Goal: Task Accomplishment & Management: Manage account settings

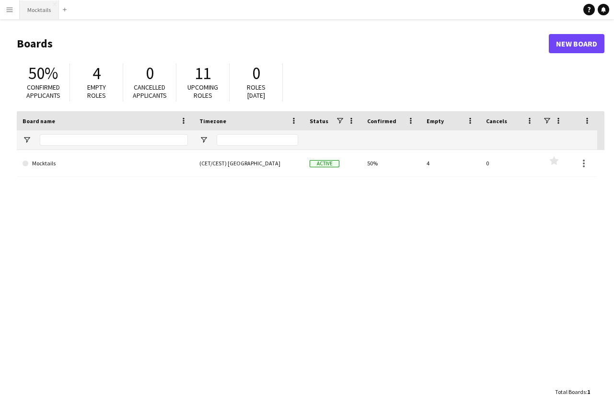
click at [43, 16] on button "Mocktails Close" at bounding box center [39, 9] width 39 height 19
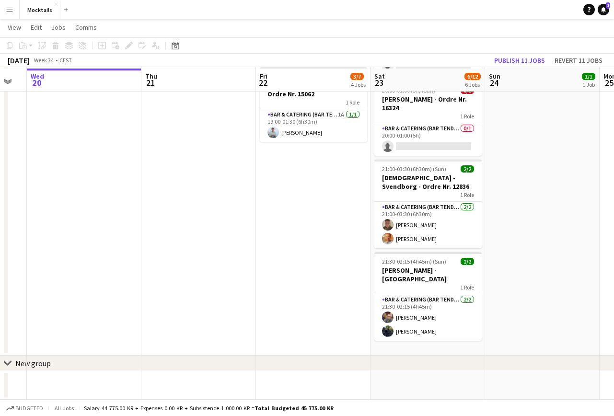
scroll to position [313, 0]
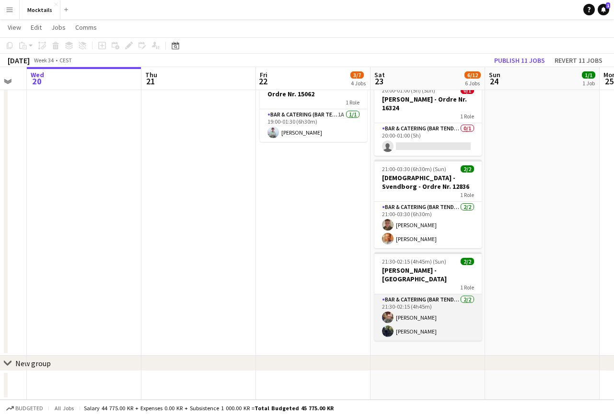
click at [434, 306] on app-card-role "Bar & Catering (Bar Tender) [DATE] 21:30-02:15 (4h45m) [PERSON_NAME] [PERSON_NA…" at bounding box center [427, 317] width 107 height 46
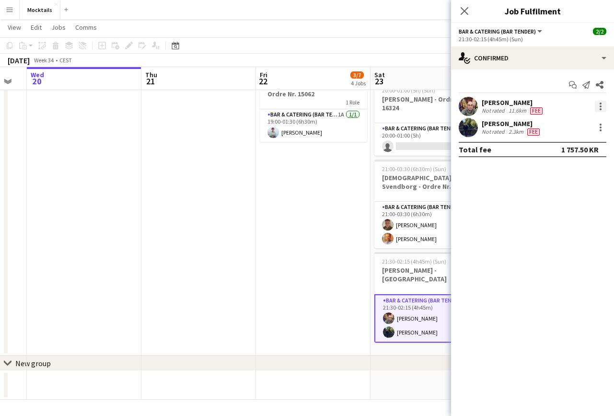
click at [524, 108] on div at bounding box center [600, 106] width 11 height 11
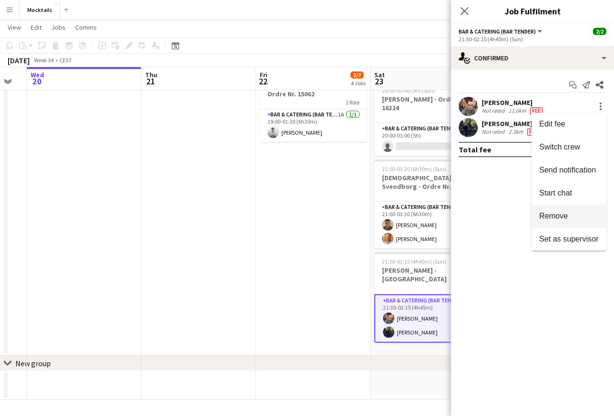
click at [524, 213] on span "Remove" at bounding box center [553, 216] width 29 height 8
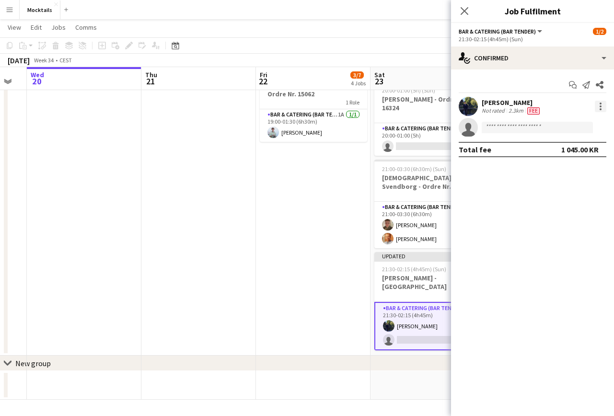
click at [524, 105] on div at bounding box center [600, 106] width 11 height 11
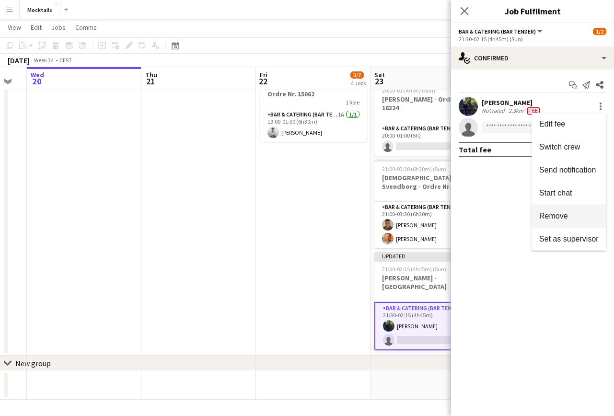
click at [524, 218] on span "Remove" at bounding box center [568, 216] width 59 height 9
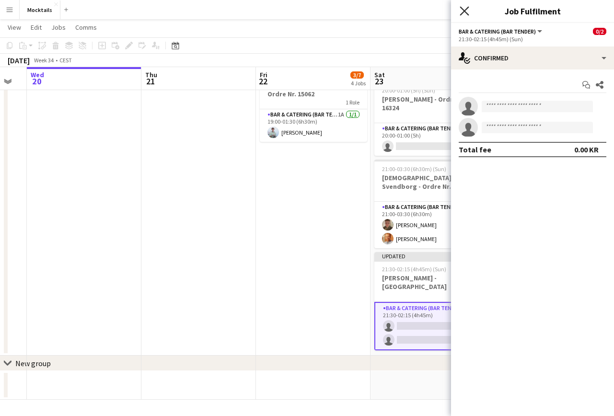
click at [460, 11] on icon "Close pop-in" at bounding box center [463, 10] width 9 height 9
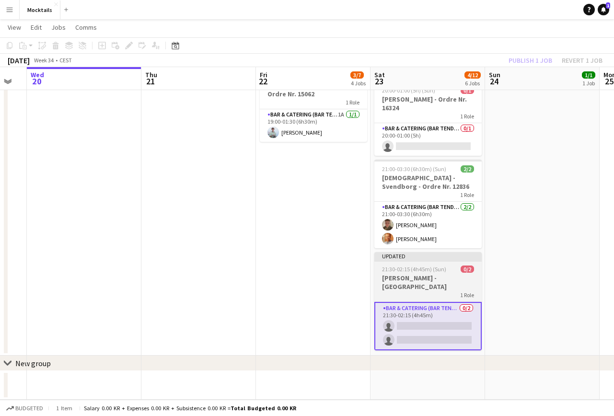
click at [435, 291] on div "1 Role" at bounding box center [427, 295] width 107 height 8
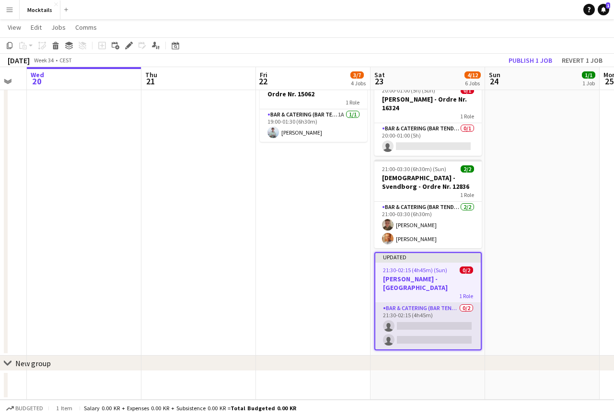
click at [428, 324] on app-card-role "Bar & Catering (Bar Tender) 0/2 21:30-02:15 (4h45m) single-neutral-actions sing…" at bounding box center [427, 326] width 105 height 46
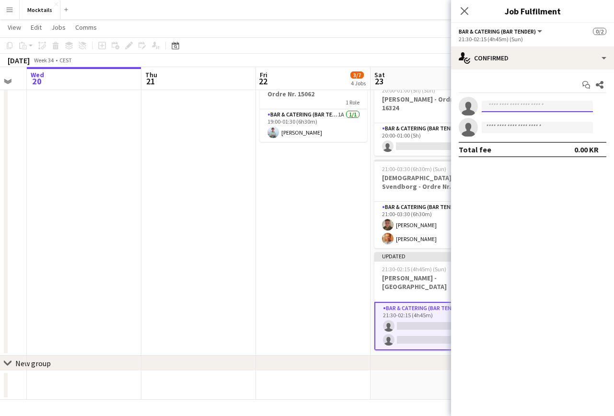
click at [522, 110] on input at bounding box center [537, 106] width 111 height 11
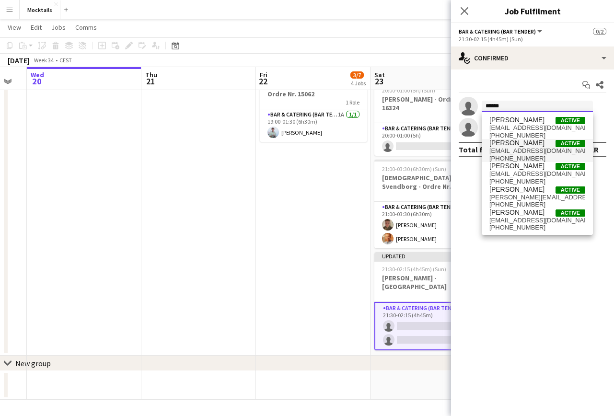
type input "******"
click at [521, 143] on span "[PERSON_NAME]" at bounding box center [516, 143] width 55 height 8
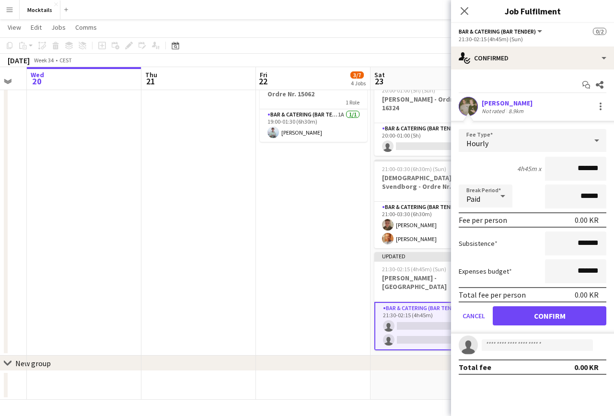
click at [524, 168] on input "*******" at bounding box center [575, 169] width 61 height 24
click at [524, 319] on button "Confirm" at bounding box center [550, 315] width 114 height 19
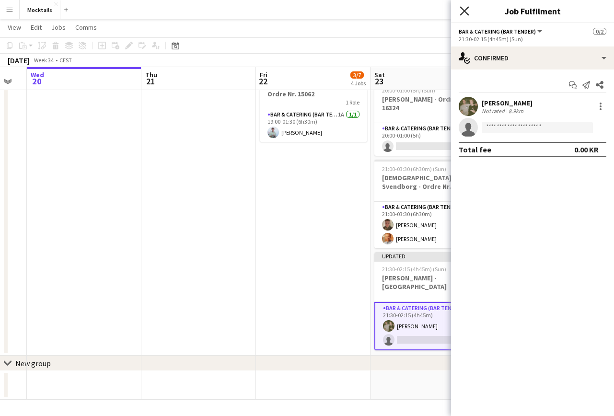
click at [463, 9] on icon at bounding box center [463, 10] width 9 height 9
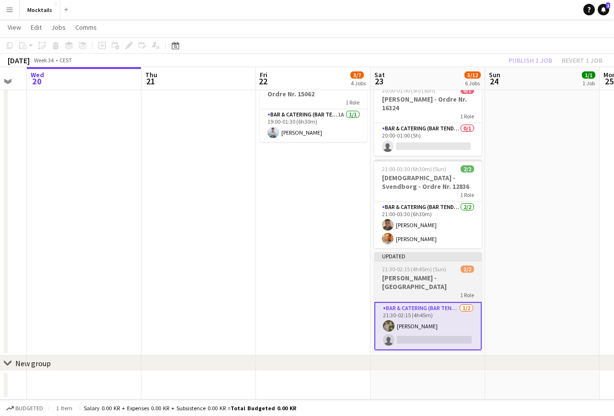
click at [436, 291] on div "1 Role" at bounding box center [427, 295] width 107 height 8
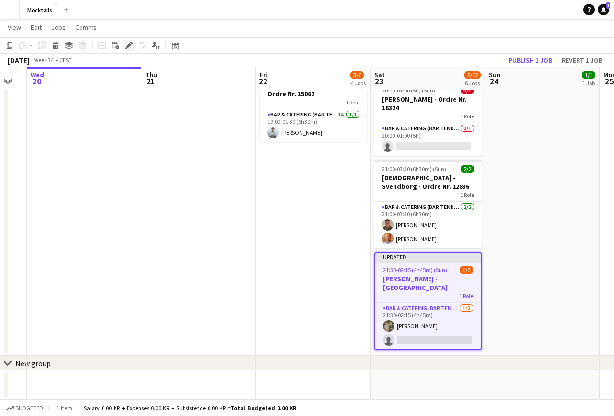
click at [128, 47] on icon at bounding box center [128, 45] width 5 height 5
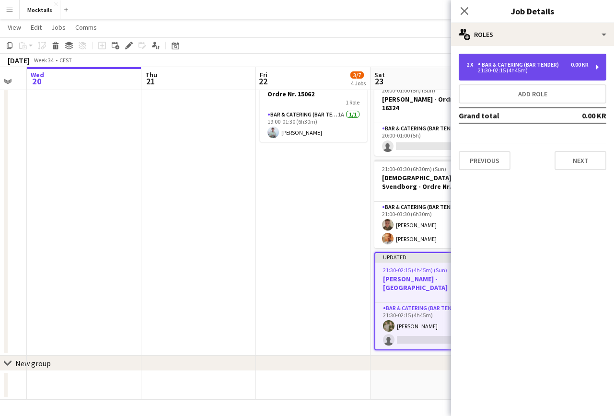
click at [524, 67] on div "Bar & Catering (Bar Tender)" at bounding box center [520, 64] width 85 height 7
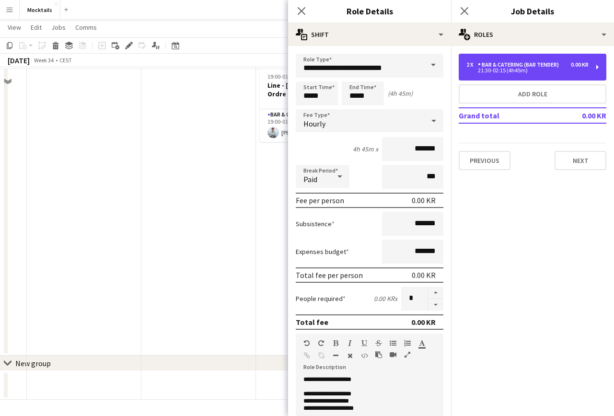
scroll to position [270, 0]
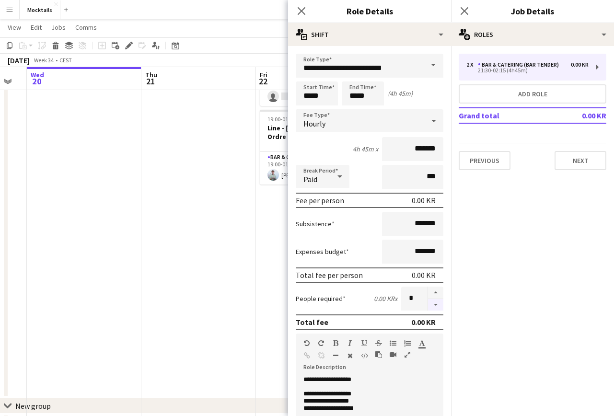
click at [436, 302] on button "button" at bounding box center [435, 305] width 15 height 12
type input "*"
click at [300, 11] on icon at bounding box center [301, 10] width 9 height 9
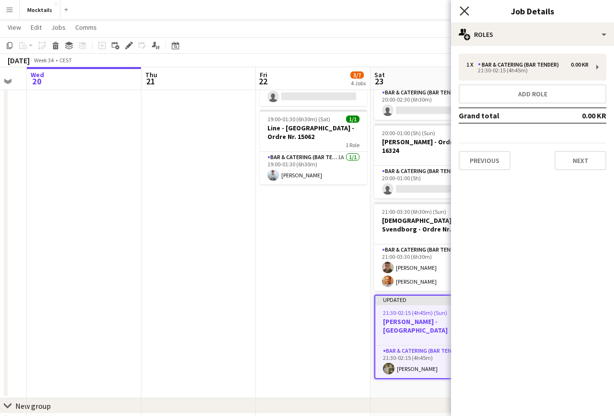
click at [462, 9] on icon at bounding box center [463, 10] width 9 height 9
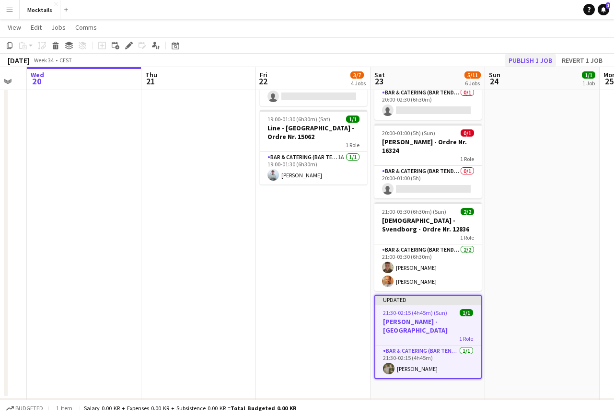
click at [524, 62] on button "Publish 1 job" at bounding box center [530, 60] width 51 height 12
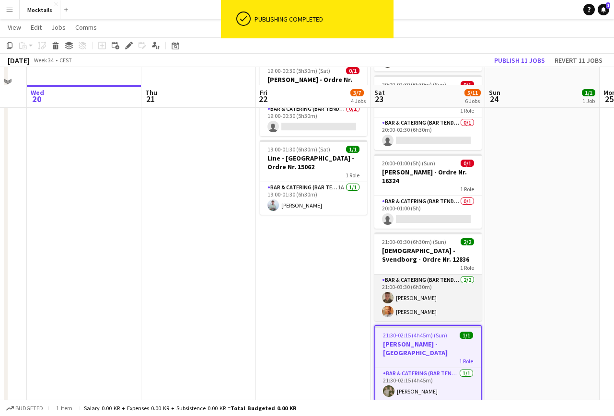
scroll to position [237, 0]
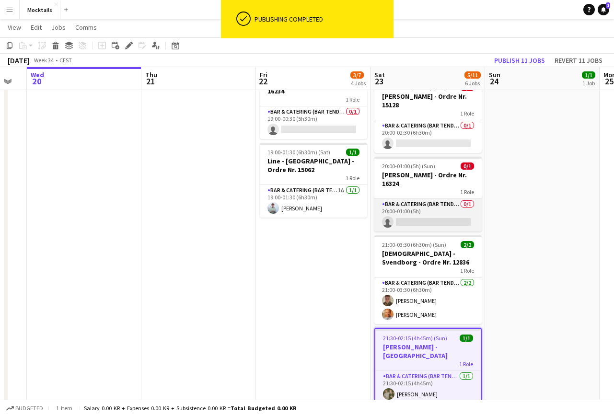
click at [432, 216] on app-card-role "Bar & Catering (Bar Tender) 0/1 20:00-01:00 (5h) single-neutral-actions" at bounding box center [427, 215] width 107 height 33
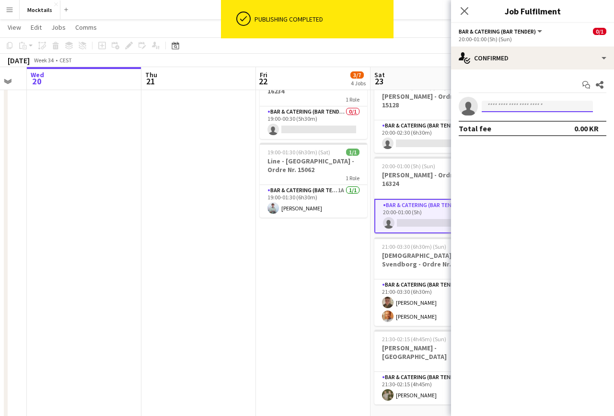
click at [524, 105] on input at bounding box center [537, 106] width 111 height 11
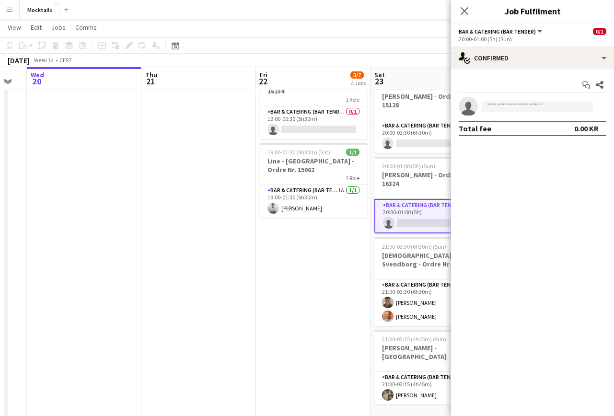
drag, startPoint x: 358, startPoint y: 251, endPoint x: 362, endPoint y: 247, distance: 5.5
click at [358, 251] on app-date-cell "08:00-07:00 (23h) (Sat) 1/4 Lager job og kørsel 1 Role Bar & Catering (Bar Tend…" at bounding box center [313, 150] width 115 height 561
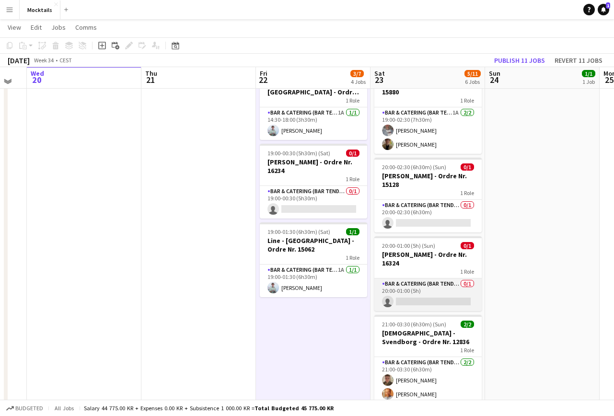
scroll to position [156, 0]
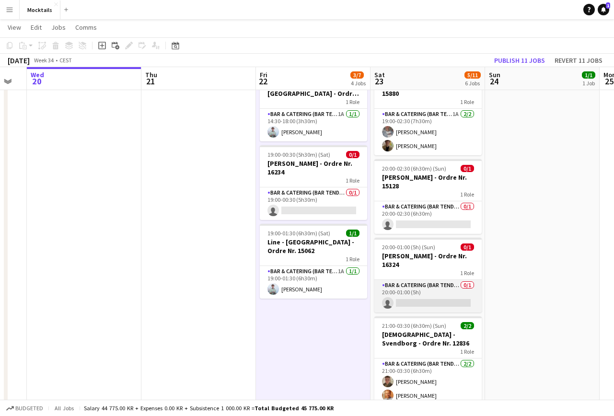
click at [422, 293] on app-card-role "Bar & Catering (Bar Tender) 0/1 20:00-01:00 (5h) single-neutral-actions" at bounding box center [427, 296] width 107 height 33
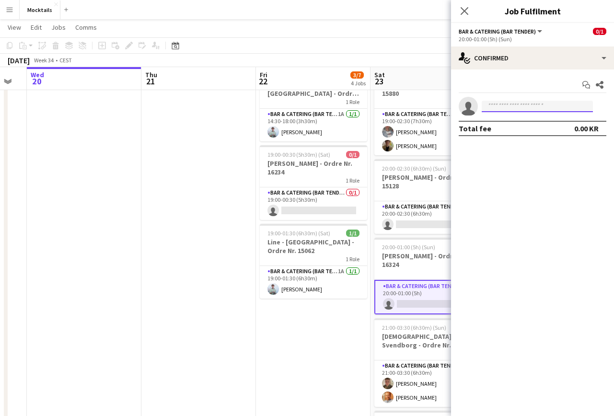
click at [522, 109] on input at bounding box center [537, 106] width 111 height 11
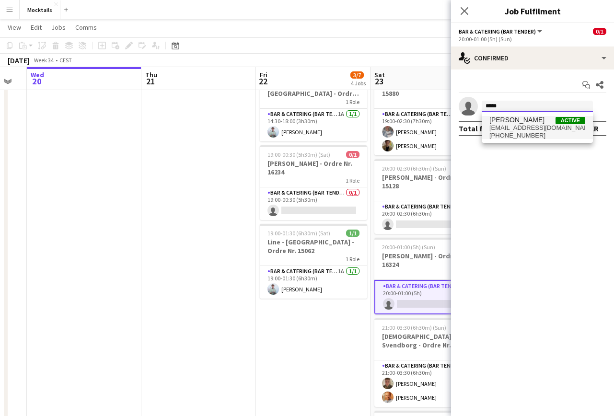
type input "*****"
click at [524, 124] on span "[EMAIL_ADDRESS][DOMAIN_NAME]" at bounding box center [537, 128] width 96 height 8
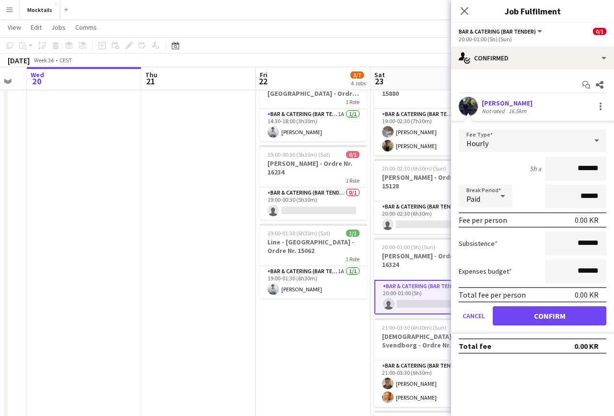
click at [524, 175] on input "*******" at bounding box center [575, 169] width 61 height 24
click at [524, 167] on input "*******" at bounding box center [575, 169] width 61 height 24
type input "******"
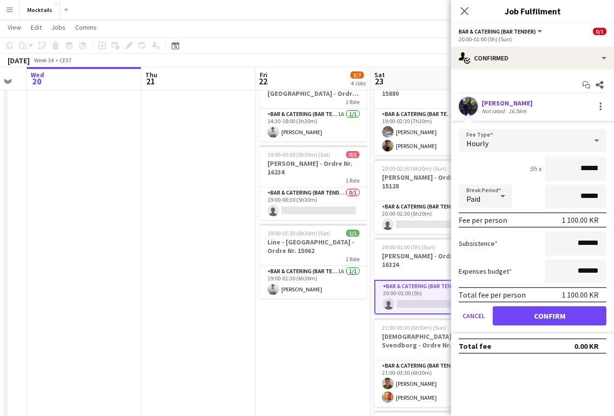
click at [524, 312] on button "Confirm" at bounding box center [550, 315] width 114 height 19
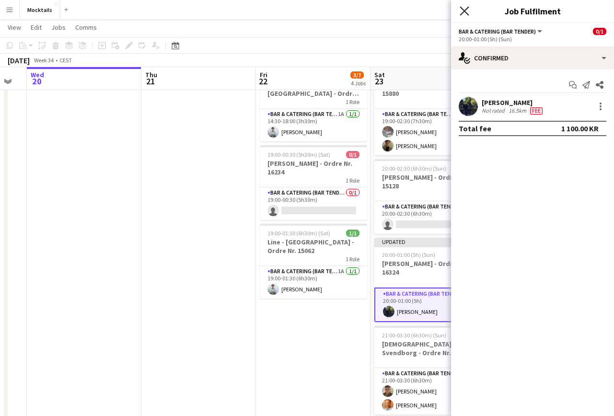
click at [462, 7] on icon "Close pop-in" at bounding box center [463, 10] width 9 height 9
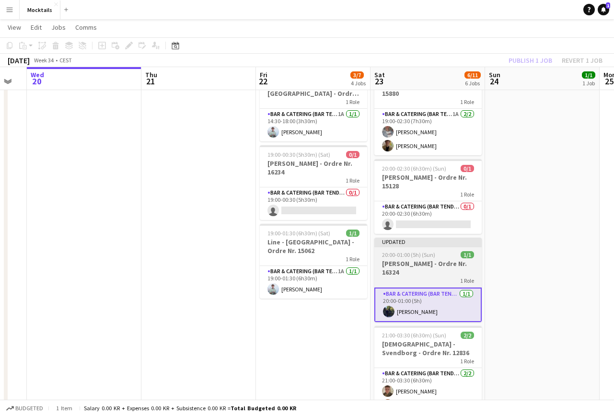
click at [428, 262] on h3 "[PERSON_NAME] - Ordre Nr. 16324" at bounding box center [427, 267] width 107 height 17
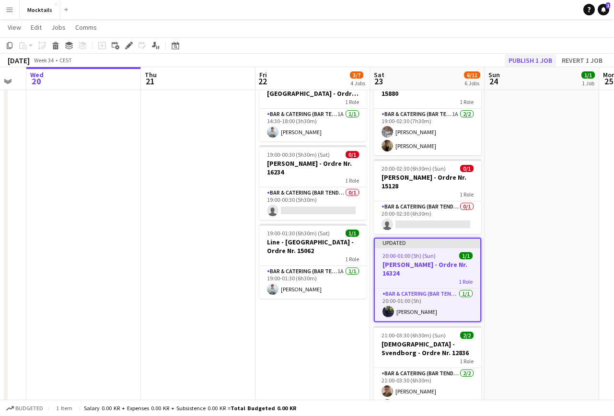
click at [524, 59] on button "Publish 1 job" at bounding box center [530, 60] width 51 height 12
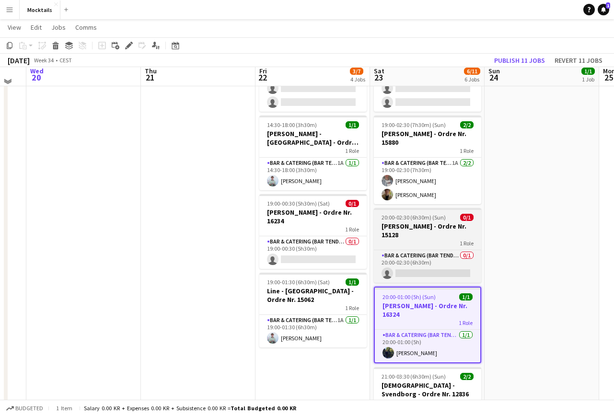
scroll to position [112, 0]
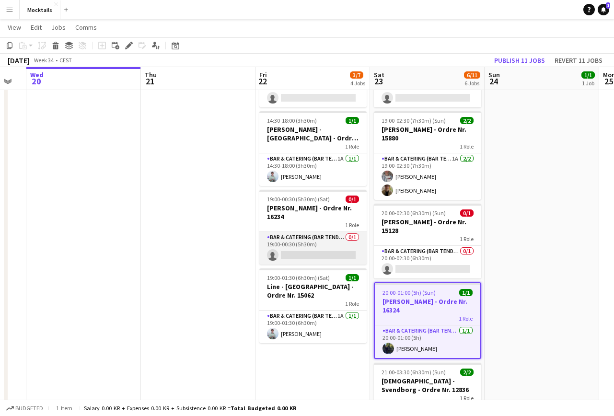
click at [321, 237] on app-card-role "Bar & Catering (Bar Tender) 0/1 19:00-00:30 (5h30m) single-neutral-actions" at bounding box center [312, 248] width 107 height 33
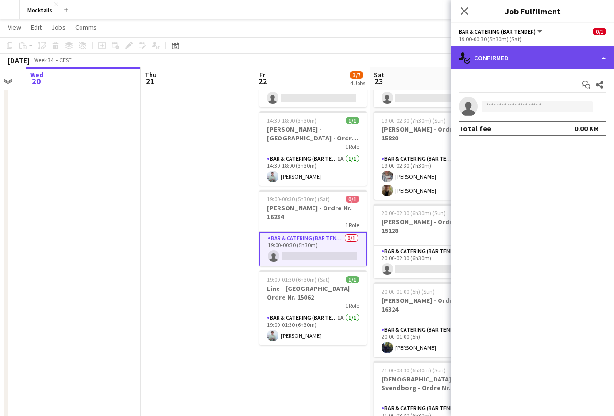
click at [524, 57] on div "single-neutral-actions-check-2 Confirmed" at bounding box center [532, 57] width 163 height 23
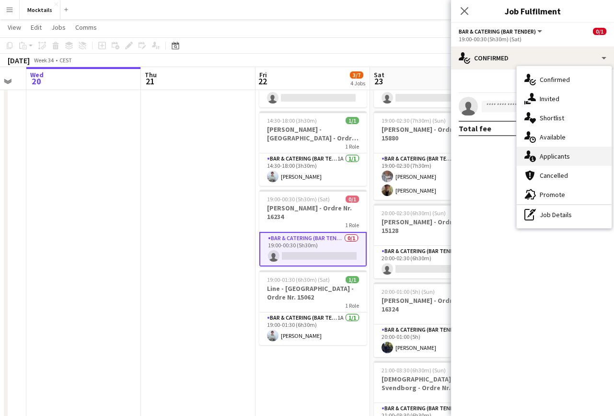
click at [524, 160] on div "single-neutral-actions-information Applicants" at bounding box center [564, 156] width 95 height 19
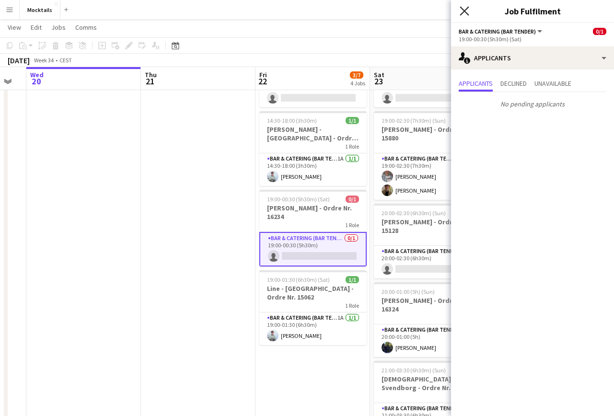
click at [468, 7] on icon "Close pop-in" at bounding box center [463, 10] width 9 height 9
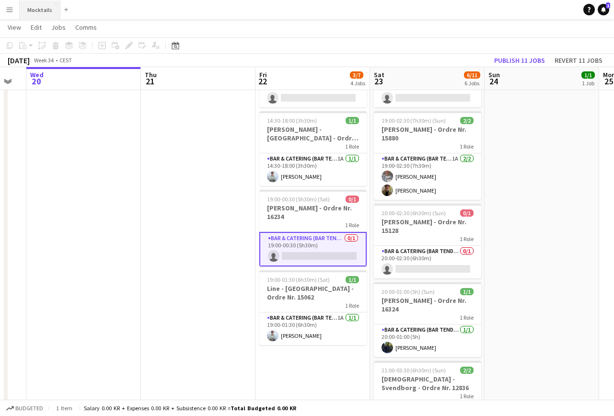
click at [35, 16] on button "Mocktails Close" at bounding box center [40, 9] width 41 height 19
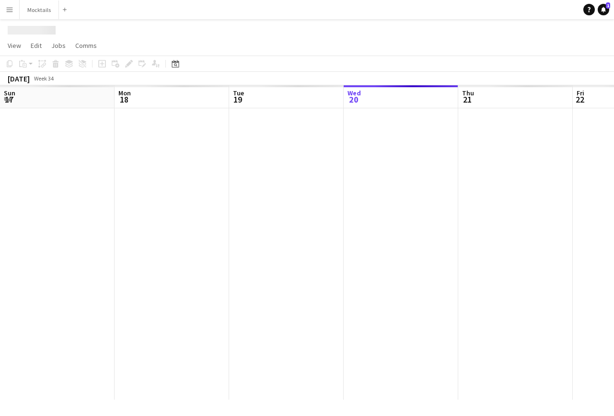
scroll to position [0, 229]
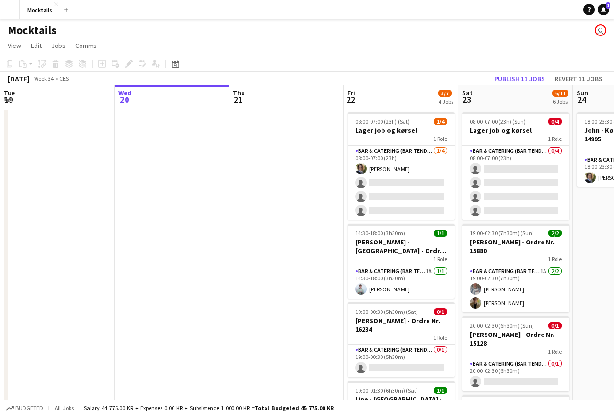
click at [10, 10] on app-icon "Menu" at bounding box center [10, 10] width 8 height 8
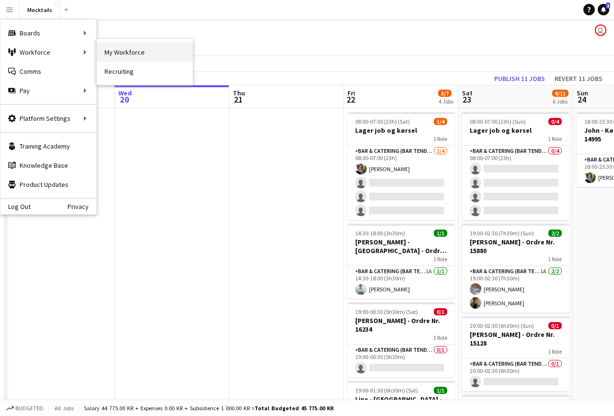
click at [113, 50] on link "My Workforce" at bounding box center [145, 52] width 96 height 19
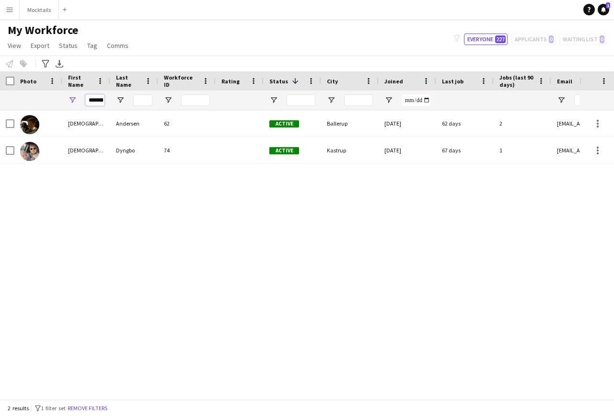
click at [94, 99] on input "*********" at bounding box center [94, 99] width 19 height 11
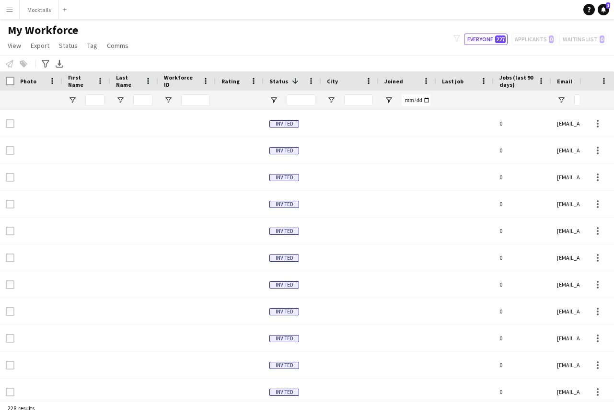
click at [393, 41] on div "My Workforce View Views Default view New view Update view Delete view Edit name…" at bounding box center [307, 39] width 614 height 33
click at [524, 10] on icon at bounding box center [603, 9] width 5 height 5
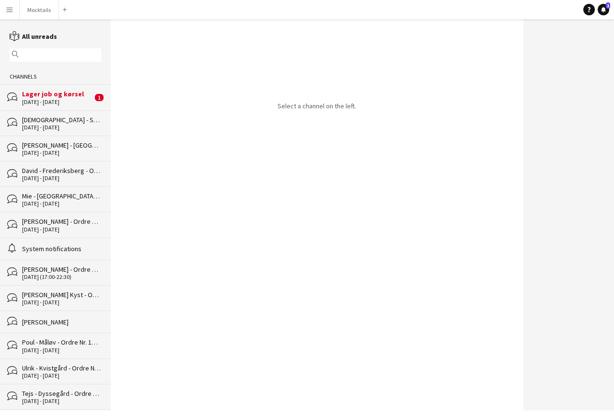
click at [57, 101] on div "[DATE] - [DATE]" at bounding box center [57, 102] width 70 height 7
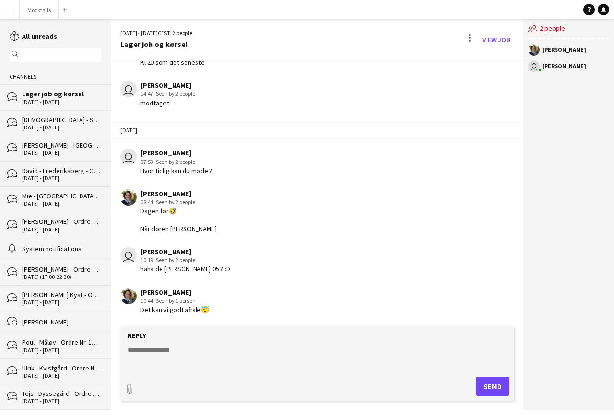
scroll to position [143, 0]
click at [242, 363] on textarea at bounding box center [319, 357] width 384 height 25
type textarea "*******"
click at [497, 383] on button "Send" at bounding box center [492, 386] width 33 height 19
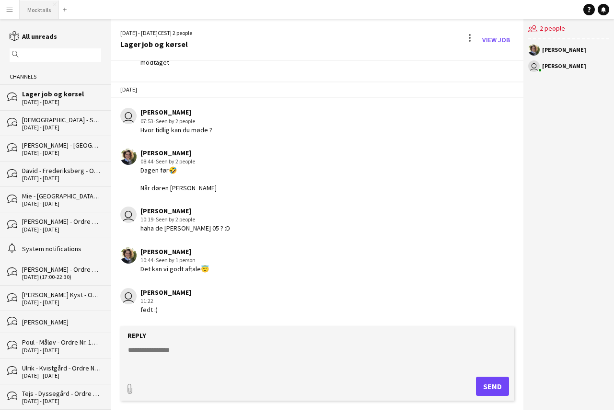
click at [29, 10] on button "Mocktails Close" at bounding box center [39, 9] width 39 height 19
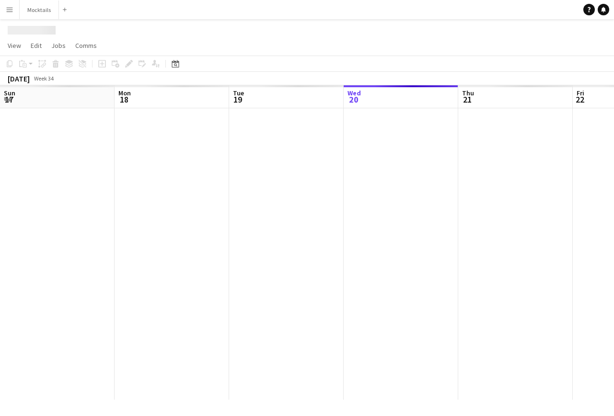
scroll to position [0, 229]
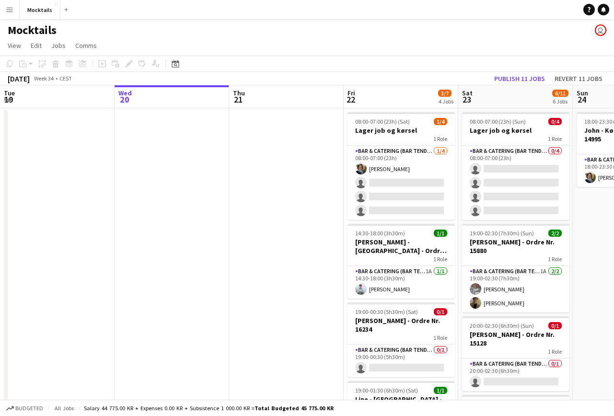
click at [10, 15] on button "Menu" at bounding box center [9, 9] width 19 height 19
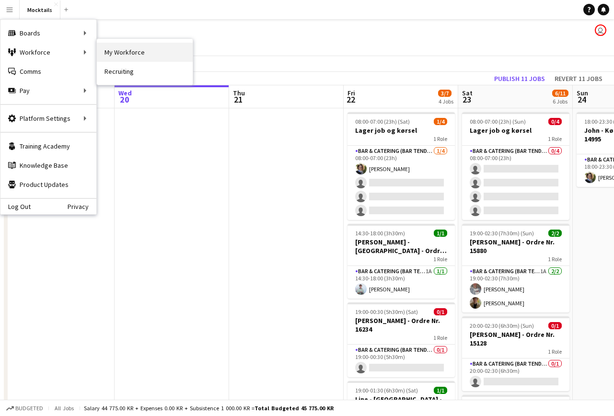
click at [108, 53] on link "My Workforce" at bounding box center [145, 52] width 96 height 19
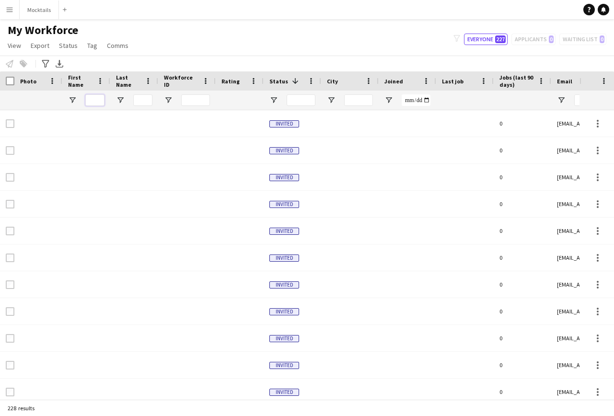
click at [97, 100] on input "First Name Filter Input" at bounding box center [94, 99] width 19 height 11
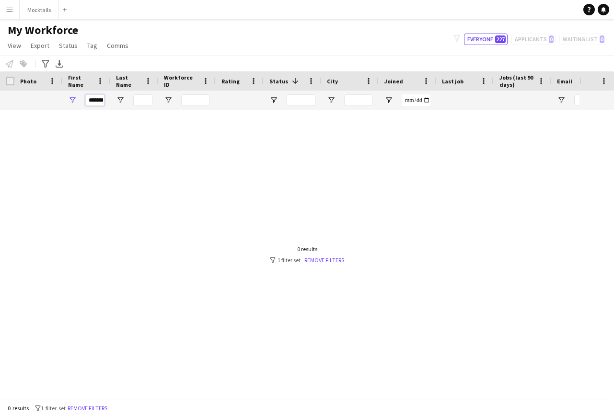
type input "*******"
click at [12, 13] on app-icon "Menu" at bounding box center [10, 10] width 8 height 8
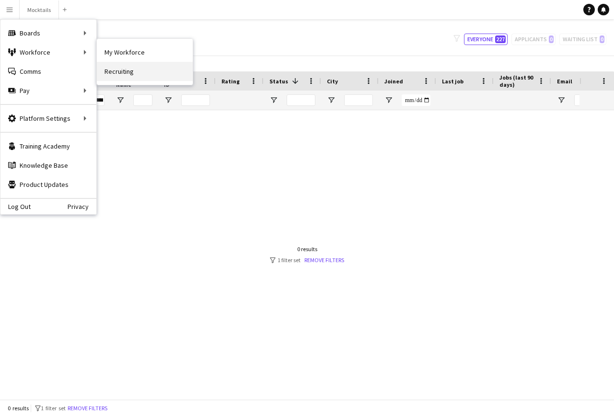
click at [123, 74] on link "Recruiting" at bounding box center [145, 71] width 96 height 19
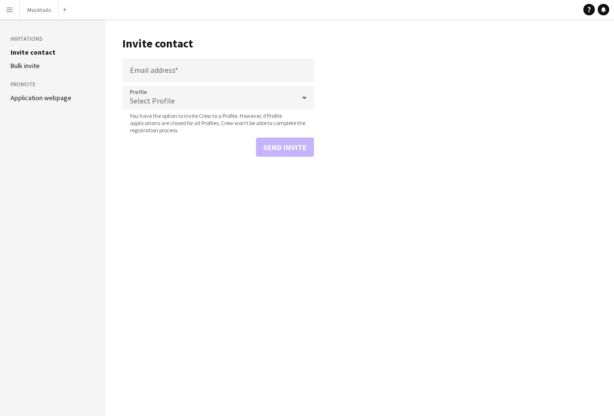
click at [30, 101] on link "Application webpage" at bounding box center [41, 97] width 61 height 9
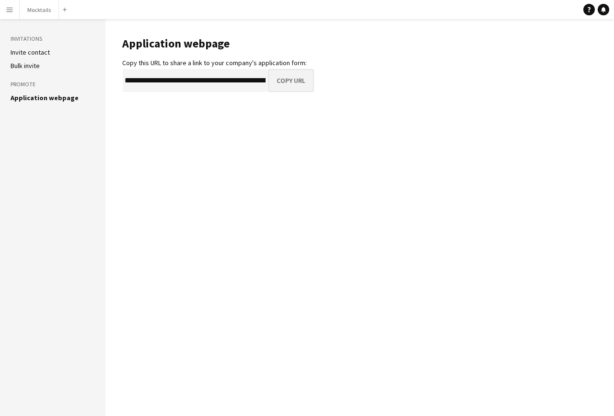
click at [292, 80] on button "Copy URL" at bounding box center [291, 80] width 46 height 23
click at [44, 14] on button "Mocktails Close" at bounding box center [39, 9] width 39 height 19
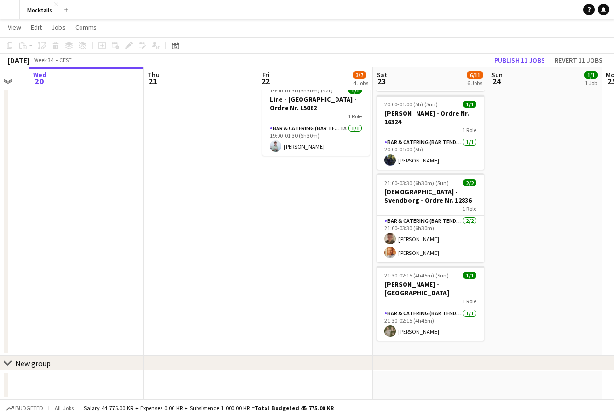
scroll to position [299, 0]
click at [12, 12] on app-icon "Menu" at bounding box center [10, 10] width 8 height 8
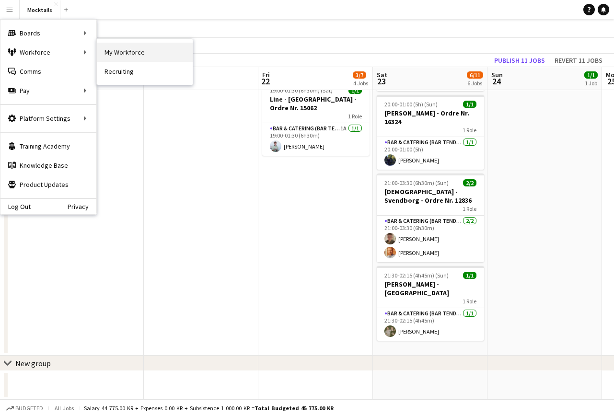
click at [120, 50] on link "My Workforce" at bounding box center [145, 52] width 96 height 19
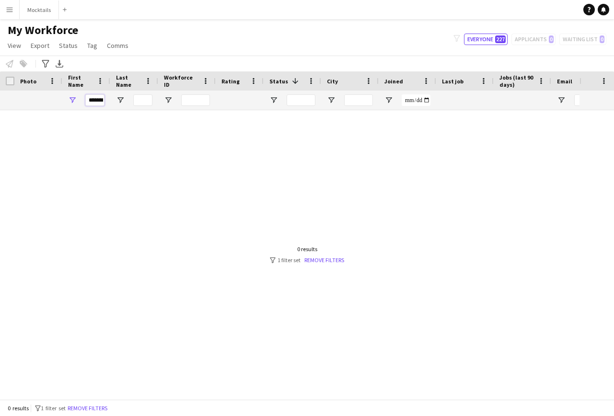
click at [96, 101] on input "*******" at bounding box center [94, 99] width 19 height 11
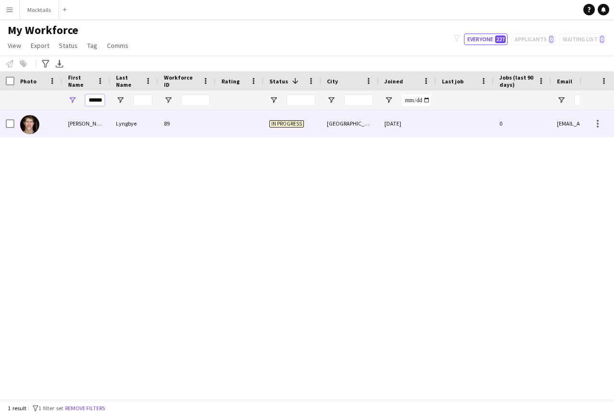
type input "******"
click at [226, 120] on div at bounding box center [240, 123] width 48 height 26
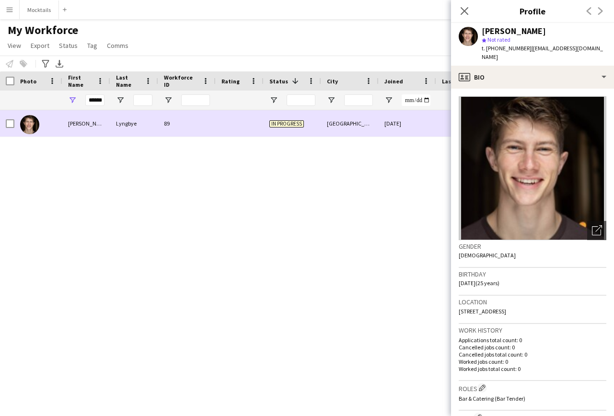
click at [226, 120] on div at bounding box center [240, 123] width 48 height 26
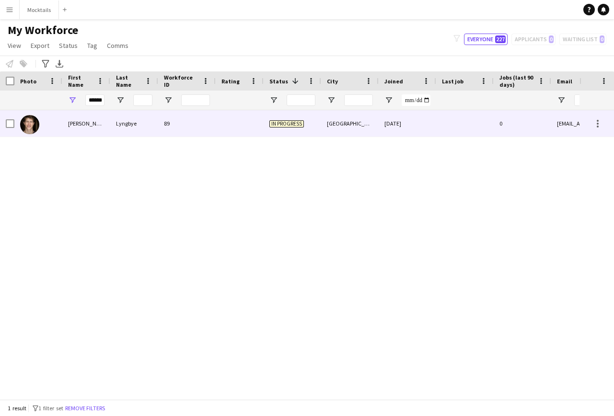
click at [263, 124] on div at bounding box center [240, 123] width 48 height 26
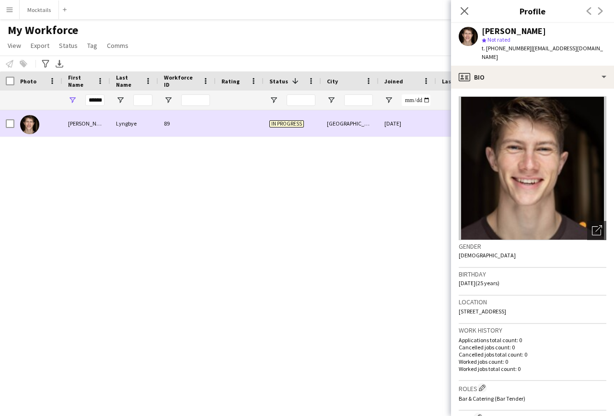
click at [288, 126] on span "In progress" at bounding box center [286, 123] width 34 height 7
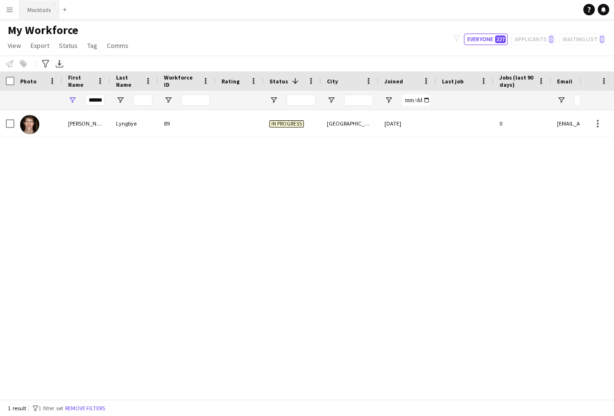
click at [42, 15] on button "Mocktails Close" at bounding box center [39, 9] width 39 height 19
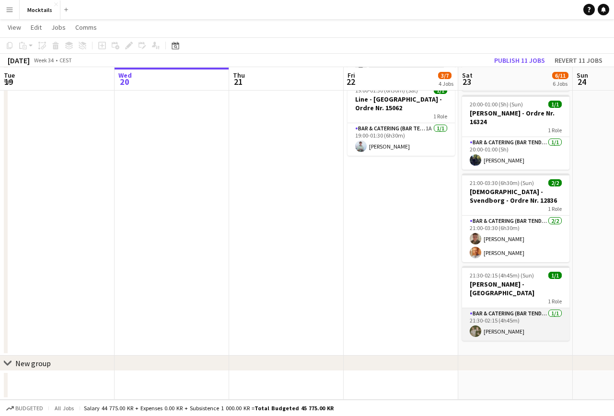
scroll to position [299, 0]
click at [524, 322] on app-card-role "Bar & Catering (Bar Tender) [DATE] 21:30-02:15 (4h45m) [PERSON_NAME]" at bounding box center [515, 324] width 107 height 33
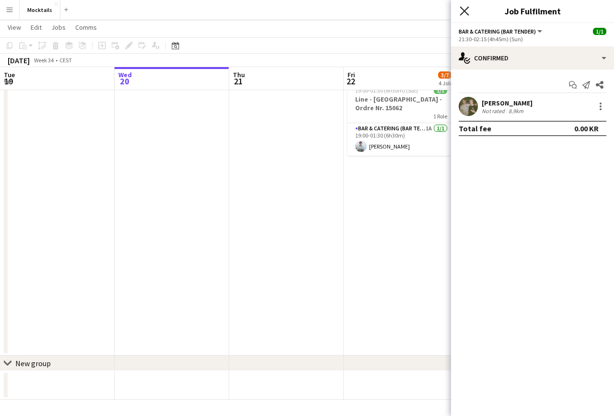
click at [463, 13] on icon at bounding box center [463, 10] width 9 height 9
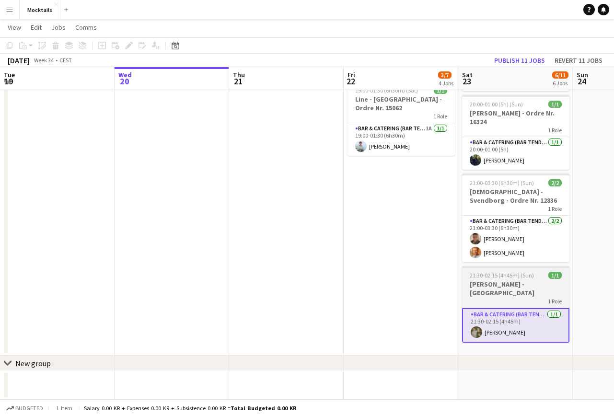
click at [493, 279] on app-job-card "21:30-02:15 (4h45m) (Sun) 1/1 [PERSON_NAME] - København 1 Role Bar & Catering (…" at bounding box center [515, 304] width 107 height 77
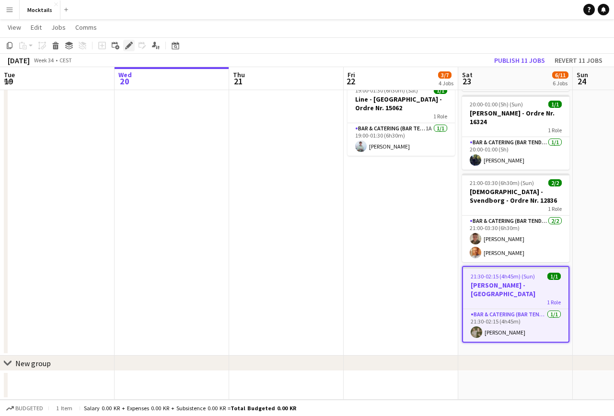
click at [129, 42] on icon "Edit" at bounding box center [129, 46] width 8 height 8
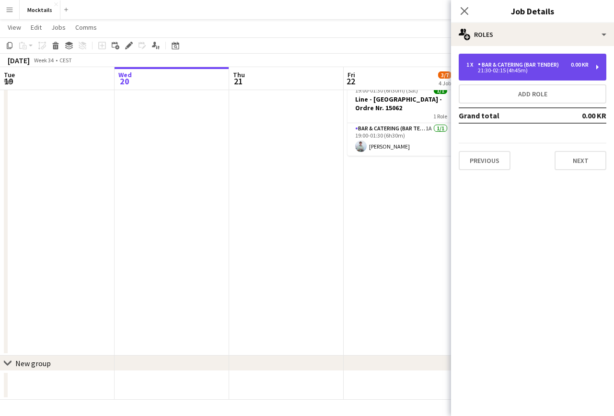
click at [524, 71] on div "21:30-02:15 (4h45m)" at bounding box center [527, 70] width 122 height 5
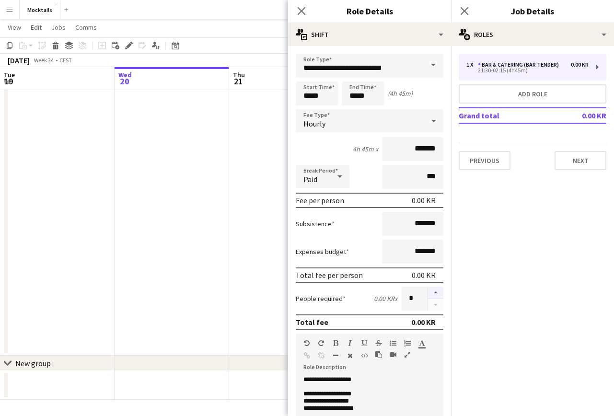
click at [439, 293] on button "button" at bounding box center [435, 293] width 15 height 12
type input "*"
click at [428, 379] on p "**********" at bounding box center [369, 379] width 132 height 7
click at [298, 4] on div "Close pop-in" at bounding box center [301, 11] width 27 height 22
click at [463, 11] on icon at bounding box center [463, 10] width 9 height 9
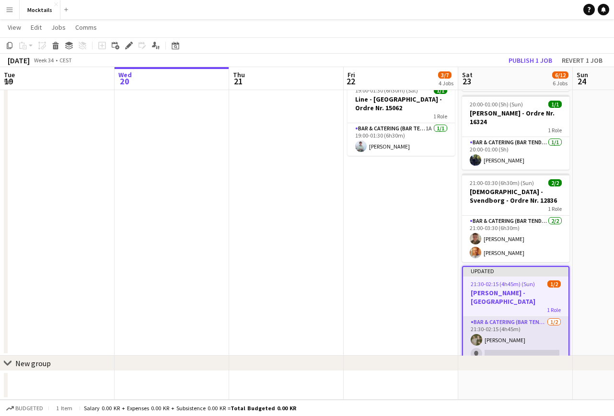
click at [516, 341] on app-card-role "Bar & Catering (Bar Tender) [DATE] 21:30-02:15 (4h45m) [PERSON_NAME] single-neu…" at bounding box center [515, 340] width 105 height 46
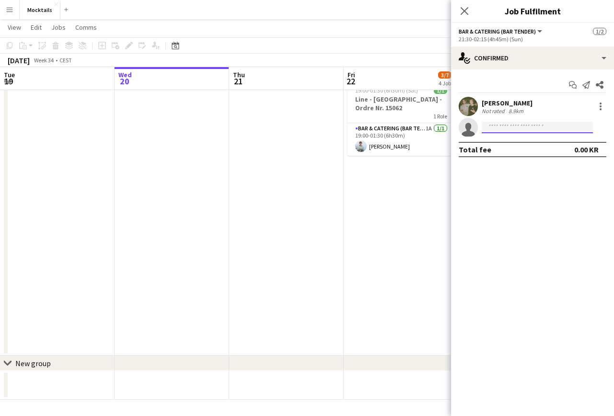
click at [524, 127] on input at bounding box center [537, 127] width 111 height 11
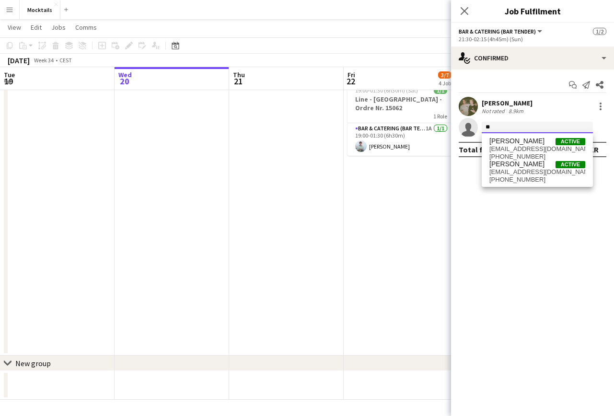
type input "*"
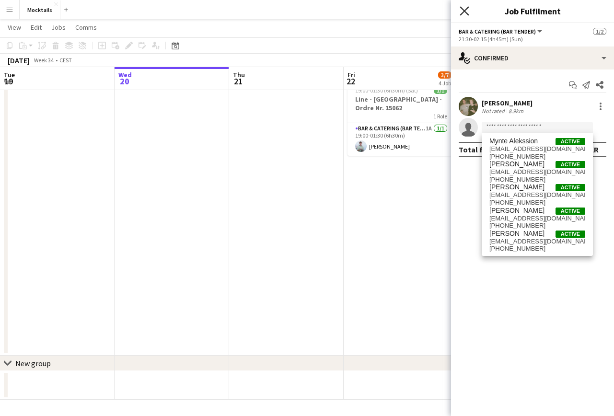
click at [467, 7] on icon "Close pop-in" at bounding box center [463, 10] width 9 height 9
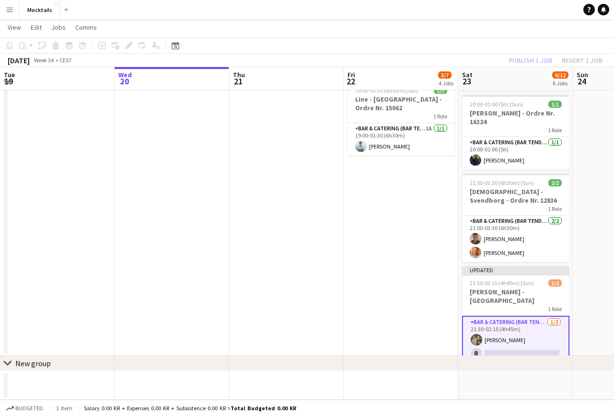
click at [434, 297] on app-date-cell "08:00-07:00 (23h) (Sat) 1/4 Lager job og kørsel 1 Role Bar & Catering (Bar Tend…" at bounding box center [401, 81] width 115 height 547
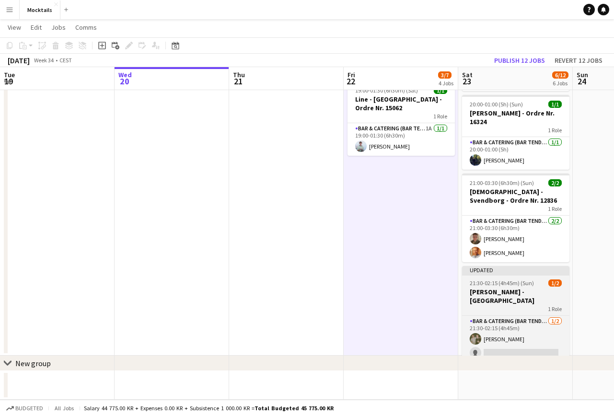
click at [495, 305] on div "1 Role" at bounding box center [515, 309] width 107 height 8
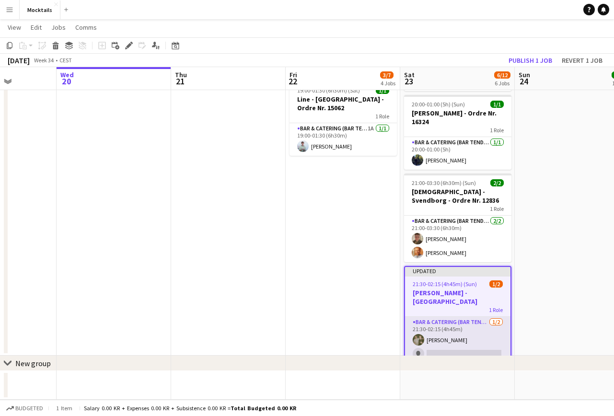
scroll to position [0, 292]
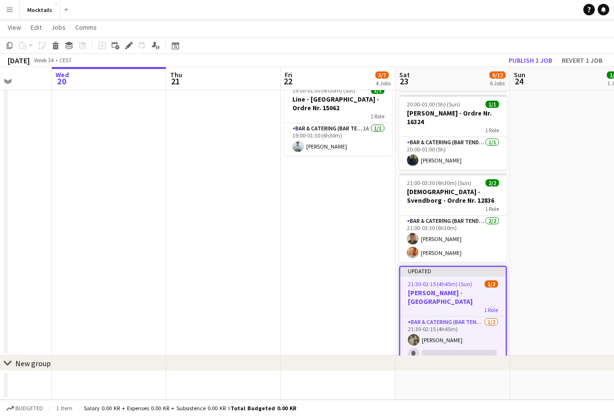
click at [440, 295] on h3 "[PERSON_NAME] - [GEOGRAPHIC_DATA]" at bounding box center [452, 296] width 105 height 17
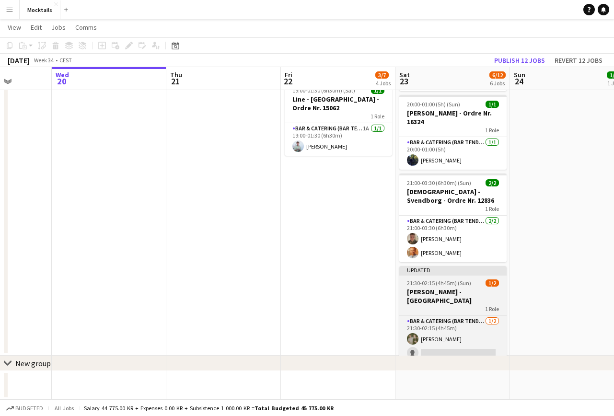
click at [440, 295] on h3 "[PERSON_NAME] - [GEOGRAPHIC_DATA]" at bounding box center [452, 295] width 107 height 17
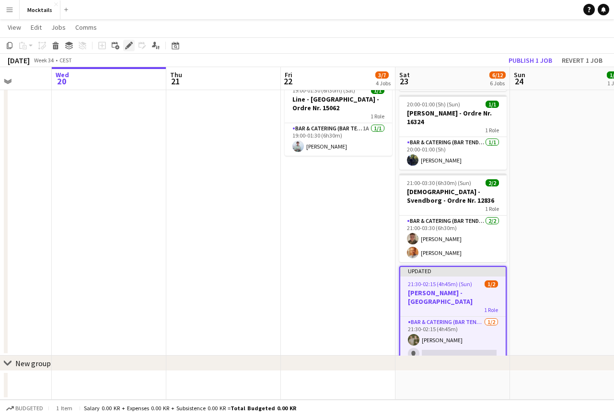
click at [130, 47] on icon "Edit" at bounding box center [129, 46] width 8 height 8
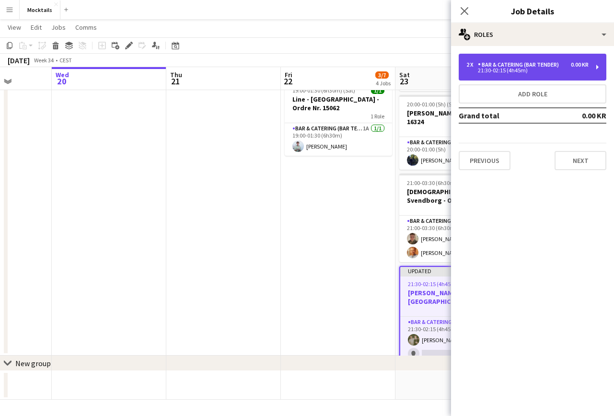
click at [524, 72] on div "21:30-02:15 (4h45m)" at bounding box center [527, 70] width 122 height 5
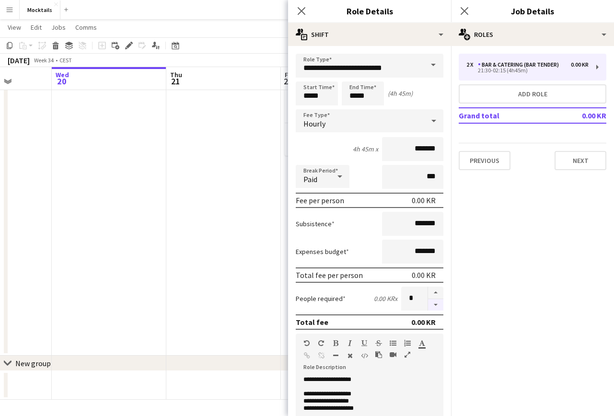
click at [437, 305] on button "button" at bounding box center [435, 305] width 15 height 12
type input "*"
click at [253, 256] on app-date-cell at bounding box center [223, 81] width 115 height 547
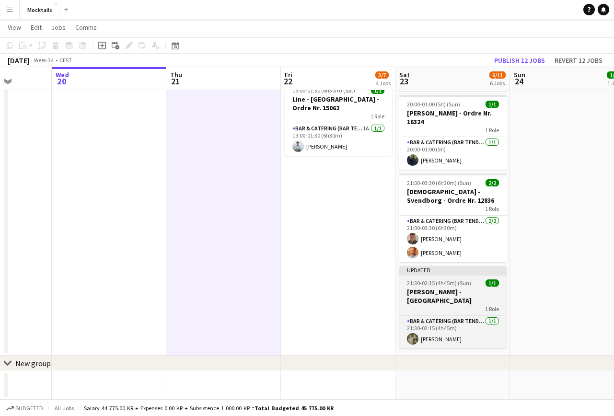
click at [442, 294] on h3 "[PERSON_NAME] - [GEOGRAPHIC_DATA]" at bounding box center [452, 295] width 107 height 17
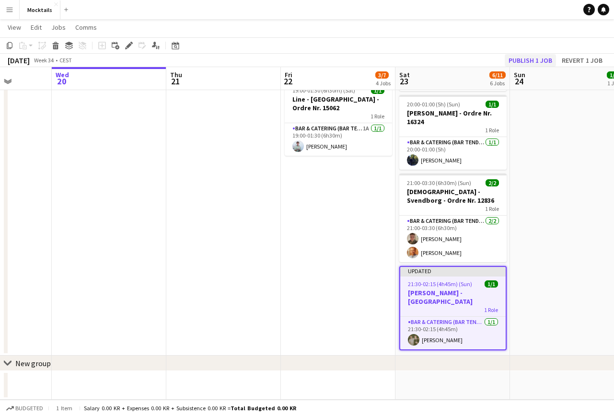
click at [524, 59] on button "Publish 1 job" at bounding box center [530, 60] width 51 height 12
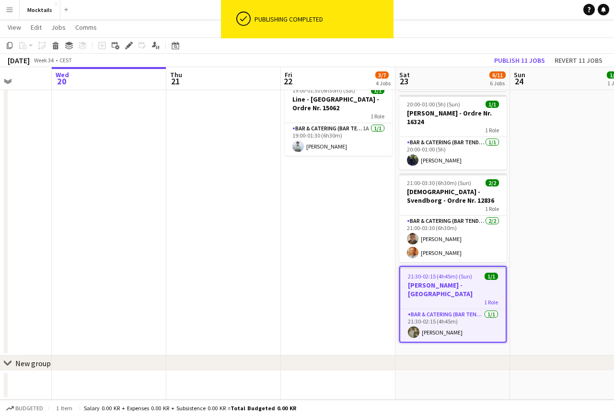
click at [9, 14] on button "Menu" at bounding box center [9, 9] width 19 height 19
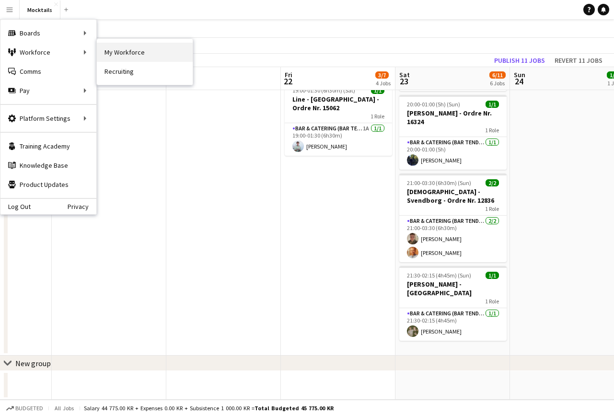
click at [119, 50] on link "My Workforce" at bounding box center [145, 52] width 96 height 19
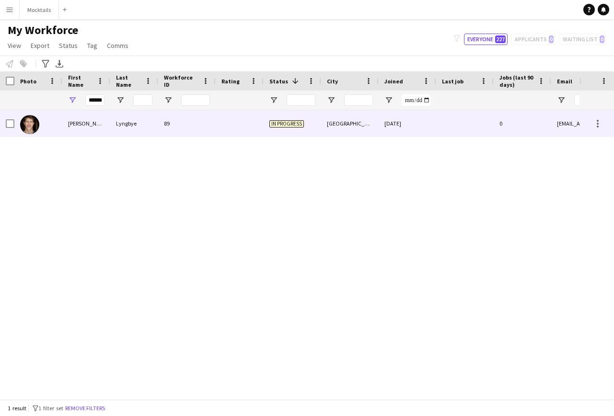
click at [105, 130] on div "[PERSON_NAME]" at bounding box center [86, 123] width 48 height 26
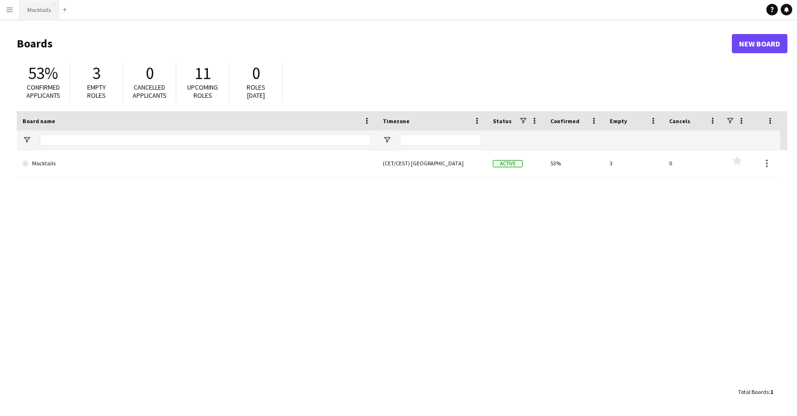
click at [45, 12] on button "Mocktails Close" at bounding box center [39, 9] width 39 height 19
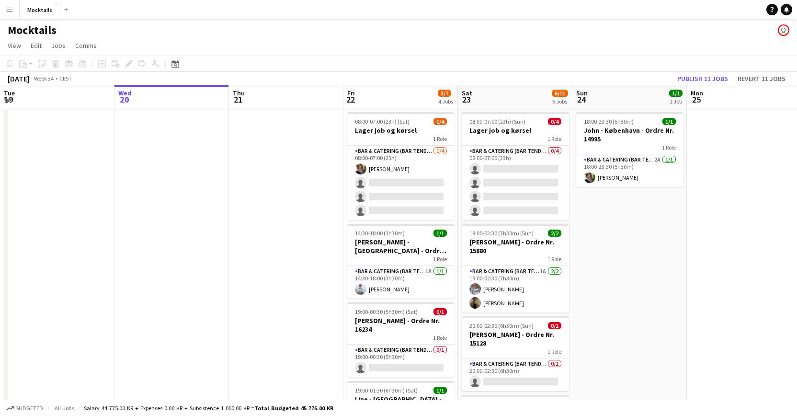
click at [613, 34] on div "Mocktails user" at bounding box center [398, 28] width 797 height 18
